Goal: Answer question/provide support

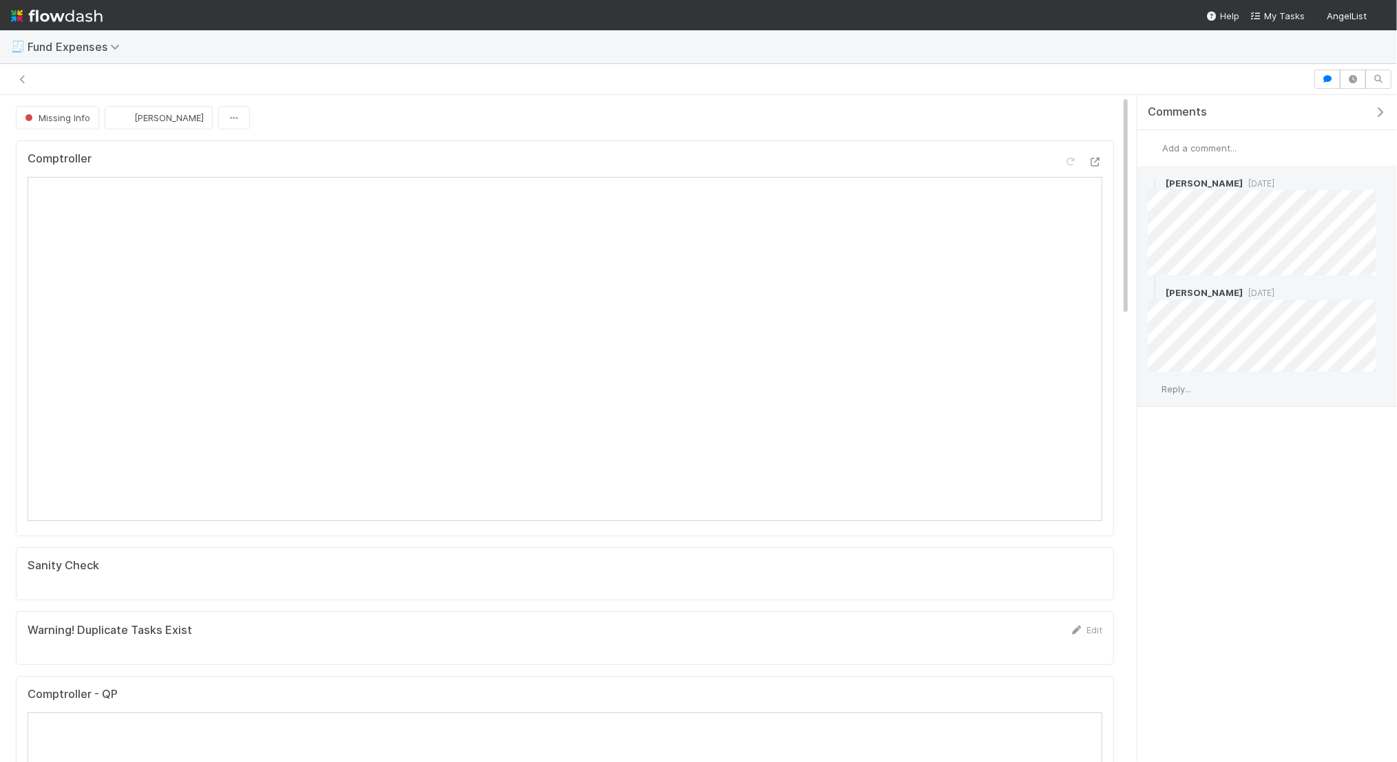
click at [1180, 390] on span "Reply..." at bounding box center [1176, 388] width 30 height 11
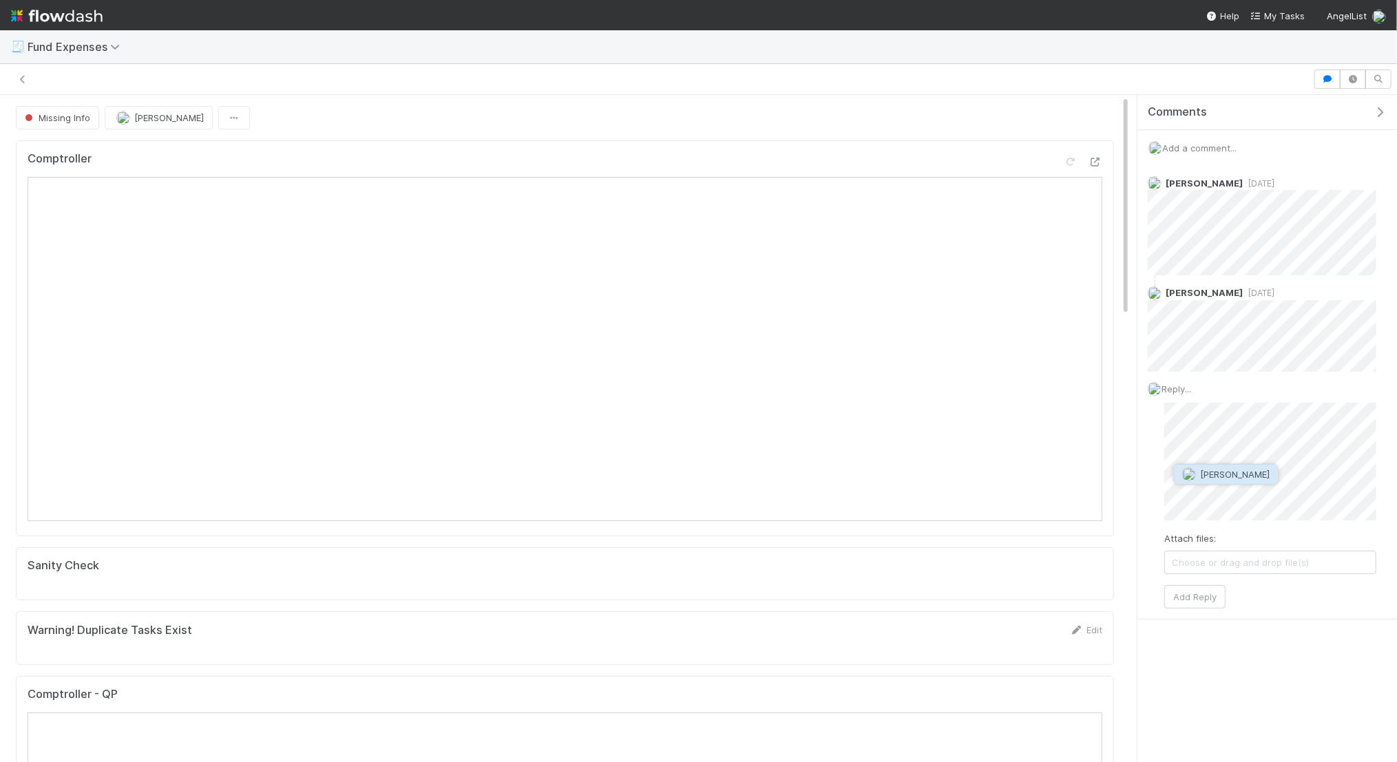
click at [1206, 469] on span "Linda Ortiz" at bounding box center [1235, 474] width 70 height 11
click at [1249, 468] on span "Just" at bounding box center [1248, 472] width 25 height 14
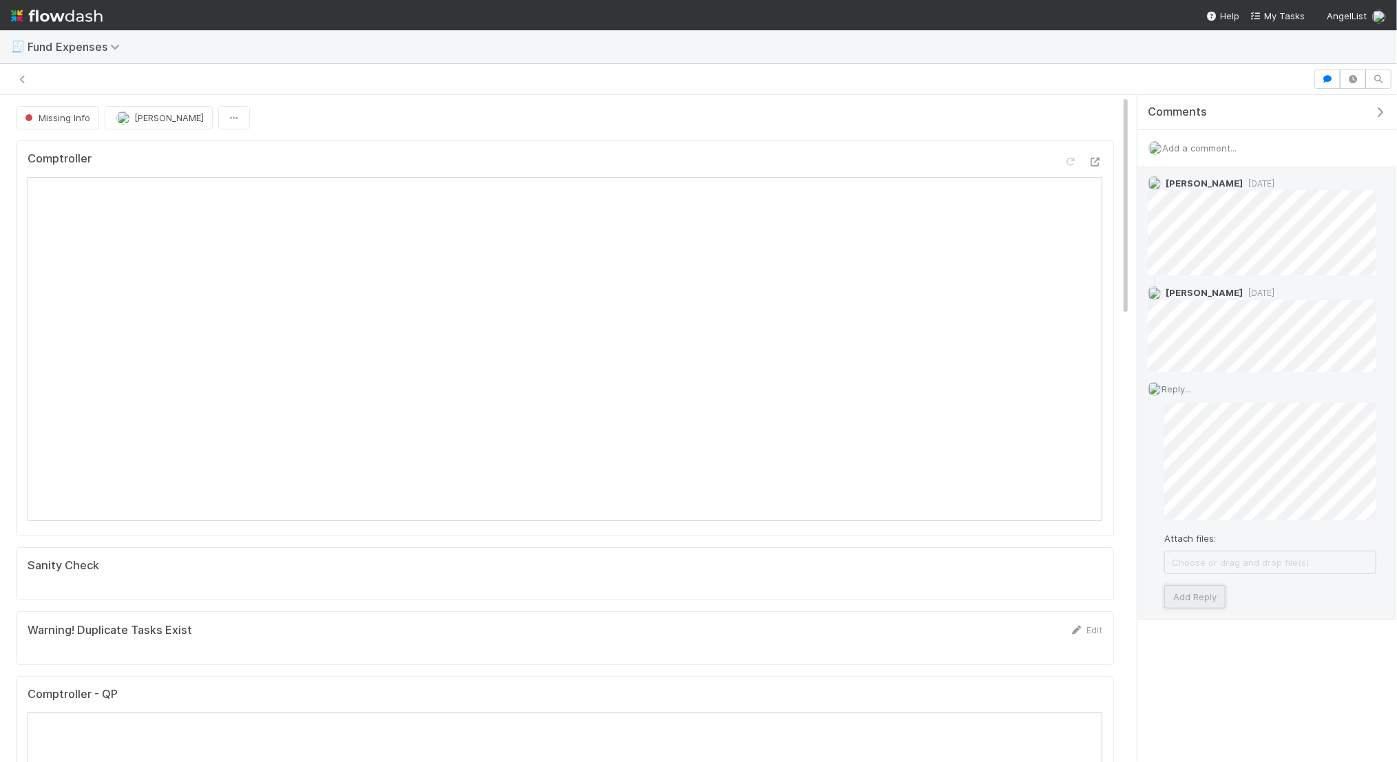
click at [1195, 593] on button "Add Reply" at bounding box center [1194, 596] width 61 height 23
